Goal: Book appointment/travel/reservation

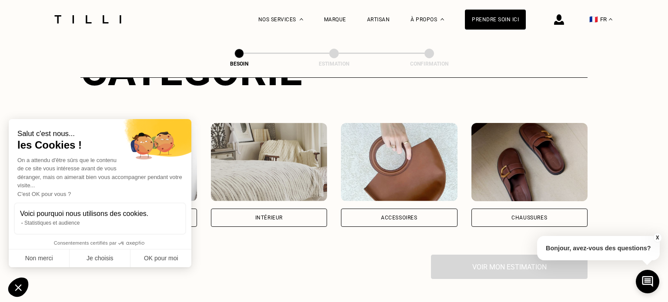
scroll to position [135, 0]
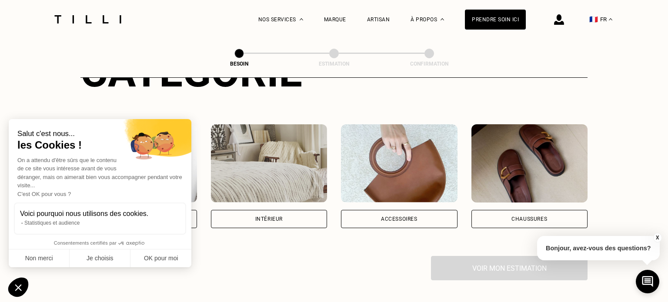
click at [516, 125] on img at bounding box center [529, 163] width 117 height 78
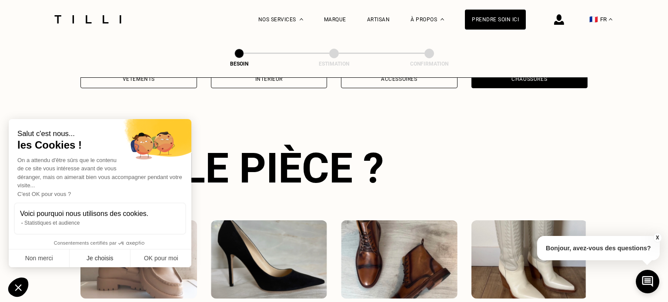
scroll to position [282, 0]
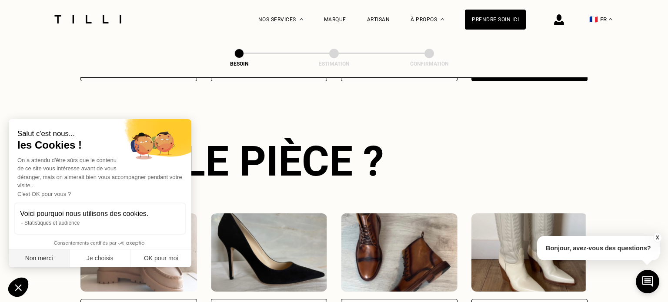
click at [38, 261] on button "Non merci" at bounding box center [39, 259] width 61 height 18
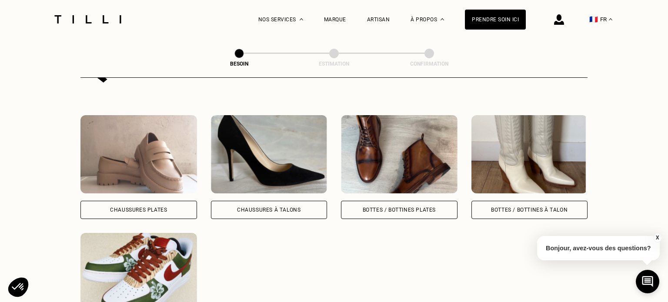
scroll to position [386, 0]
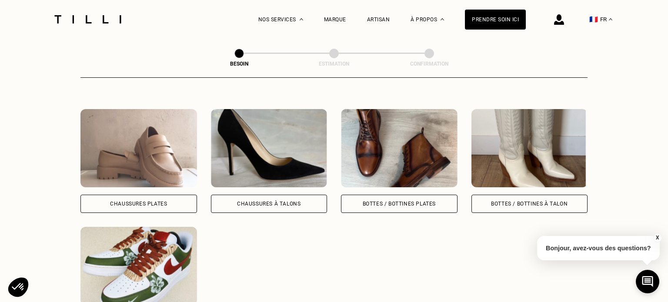
click at [103, 159] on img at bounding box center [138, 148] width 117 height 78
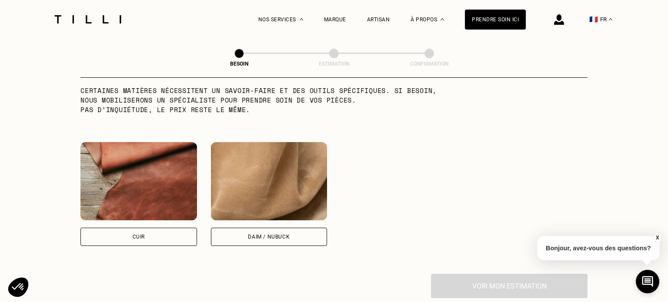
scroll to position [764, 0]
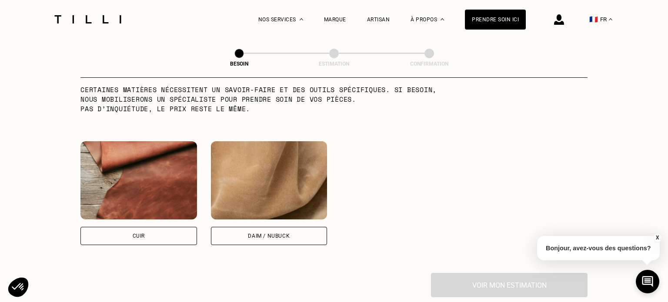
click at [164, 149] on img at bounding box center [138, 180] width 117 height 78
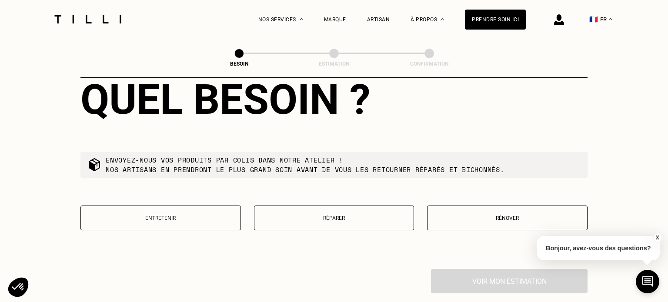
scroll to position [1002, 0]
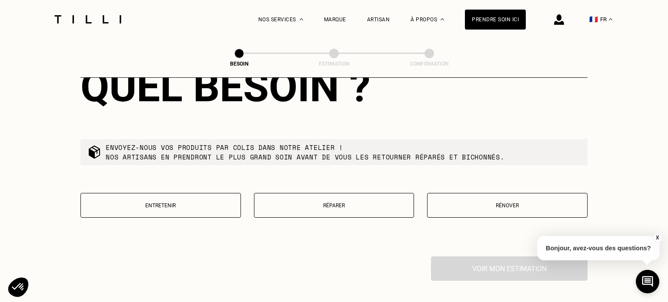
click at [355, 198] on button "Réparer" at bounding box center [334, 205] width 160 height 25
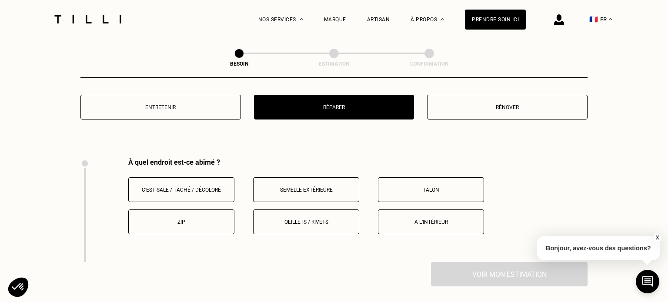
scroll to position [1150, 0]
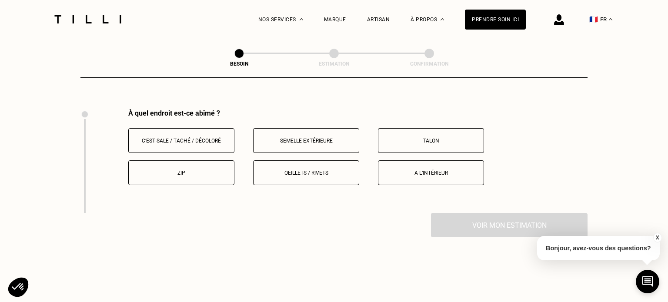
click at [203, 160] on button "Zip" at bounding box center [181, 172] width 106 height 25
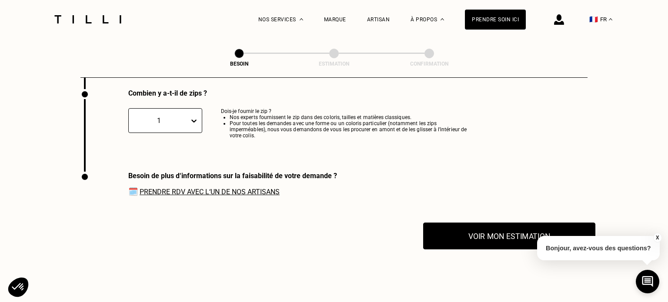
scroll to position [1290, 0]
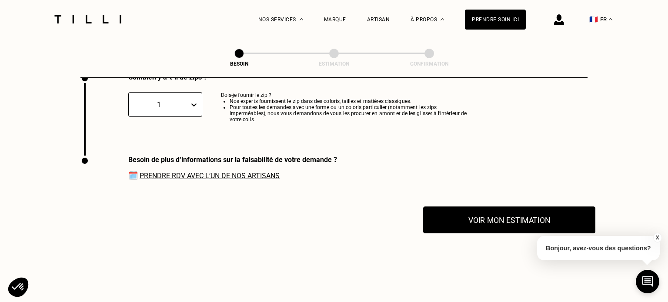
click at [507, 211] on button "Voir mon estimation" at bounding box center [509, 219] width 172 height 27
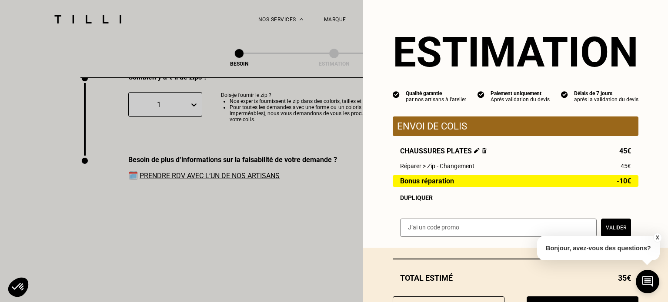
scroll to position [40, 0]
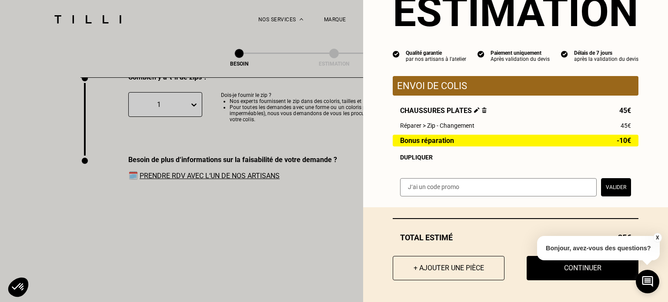
click at [658, 236] on button "X" at bounding box center [657, 238] width 9 height 10
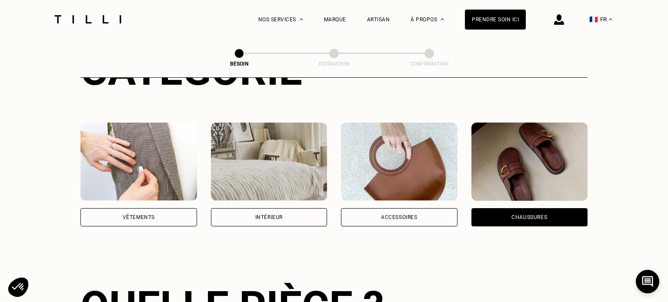
scroll to position [0, 0]
